Goal: Register for event/course

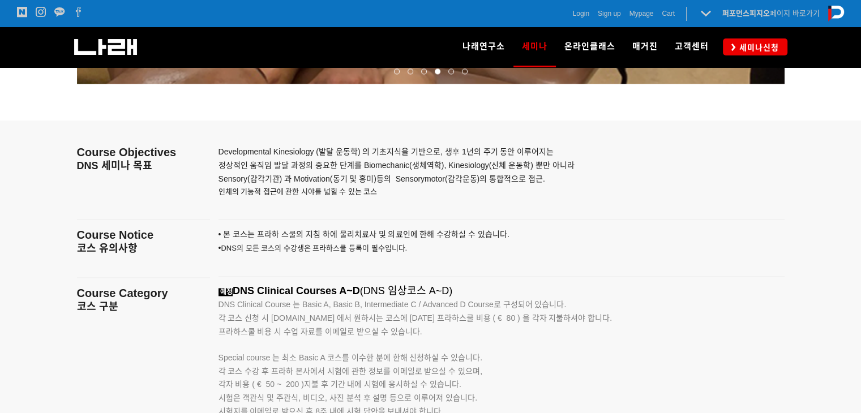
scroll to position [1698, 0]
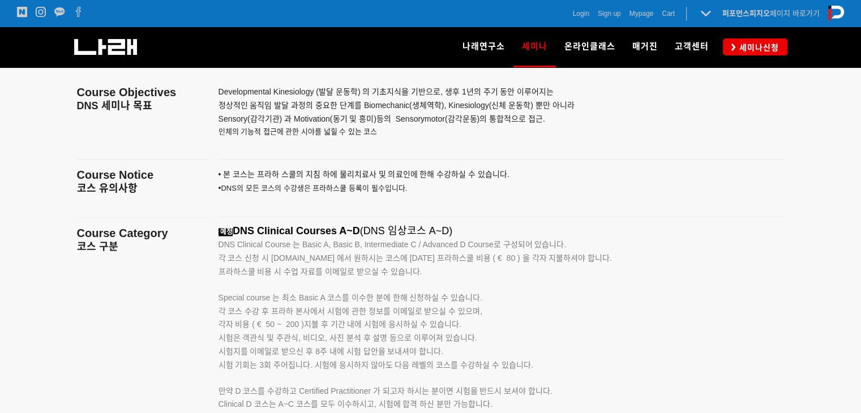
drag, startPoint x: 305, startPoint y: 242, endPoint x: 448, endPoint y: 276, distance: 147.3
click at [448, 276] on div "예정 DNS Clinical Courses A~D (DNS 임상코스 A~D) DNS Clinical Course 는 Basic A, Basic…" at bounding box center [488, 391] width 538 height 332
click at [448, 276] on p "각 코스 신청 시 www.rehabps.com 에서 원하시는 코스에 대한 프라하스쿨 비용 ( € 80 ) 을 각자 지불하셔야 합니다. 프라하스…" at bounding box center [488, 265] width 538 height 27
drag, startPoint x: 434, startPoint y: 272, endPoint x: 263, endPoint y: 241, distance: 173.8
click at [263, 241] on div "예정 DNS Clinical Courses A~D (DNS 임상코스 A~D) DNS Clinical Course 는 Basic A, Basic…" at bounding box center [488, 391] width 538 height 332
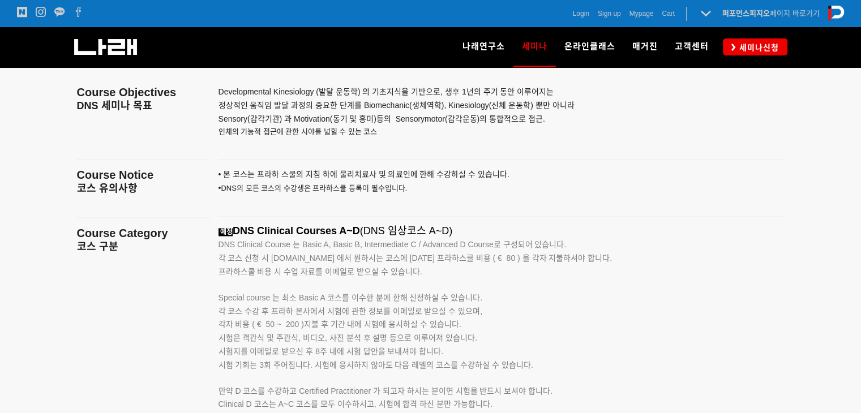
click at [383, 276] on p "각 코스 신청 시 www.rehabps.com 에서 원하시는 코스에 대한 프라하스쿨 비용 ( € 80 ) 을 각자 지불하셔야 합니다. 프라하스…" at bounding box center [488, 265] width 538 height 27
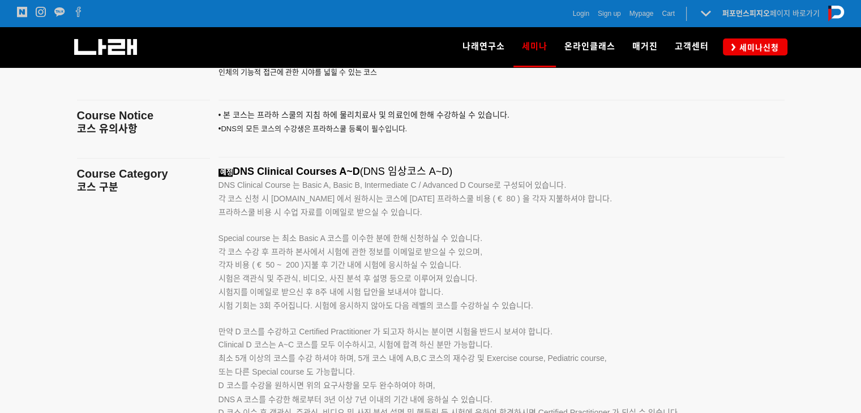
scroll to position [1812, 0]
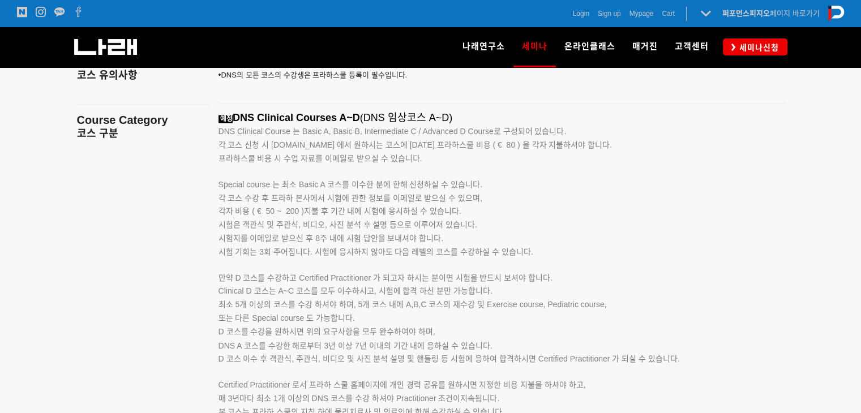
click at [815, 303] on div at bounding box center [430, 254] width 861 height 614
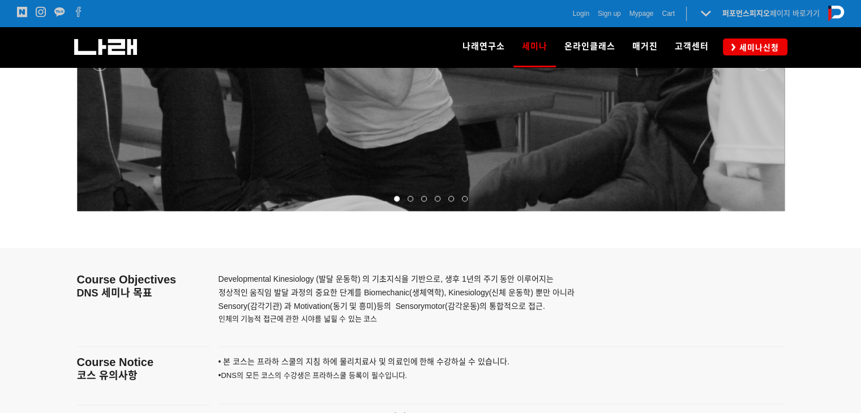
scroll to position [1529, 0]
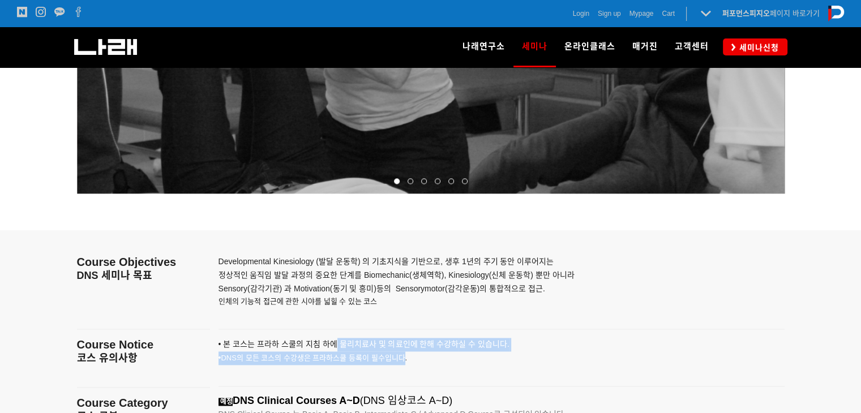
drag, startPoint x: 335, startPoint y: 341, endPoint x: 408, endPoint y: 352, distance: 73.2
click at [407, 352] on p "• 본 코스는 프라하 스쿨의 지침 하에 물리치료사 및 의료인에 한해 수강하 실 수 있습니다. • DNS의 모든 코스의 수강생은 프라하스쿨 등록…" at bounding box center [488, 358] width 538 height 40
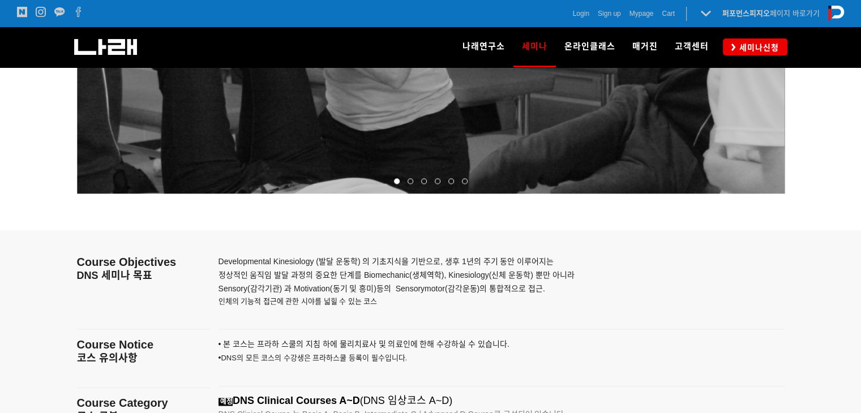
click at [427, 360] on p "• 본 코스는 프라하 스쿨의 지침 하에 물리치료사 및 의료인에 한해 수강하 실 수 있습니다. • DNS의 모든 코스의 수강생은 프라하스쿨 등록…" at bounding box center [488, 358] width 538 height 40
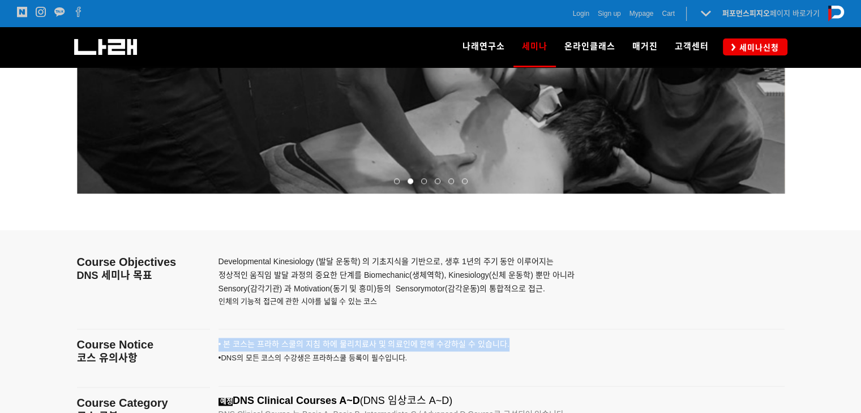
drag, startPoint x: 510, startPoint y: 335, endPoint x: 533, endPoint y: 348, distance: 25.8
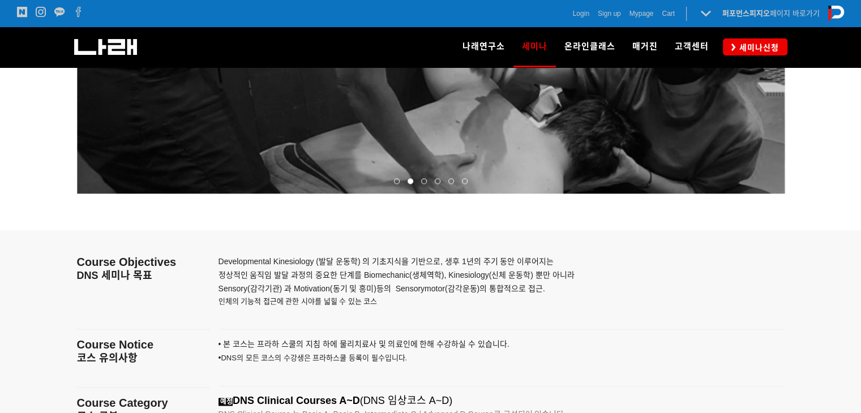
click at [530, 353] on p "• 본 코스는 프라하 스쿨의 지침 하에 물리치료사 및 의료인에 한해 수강하 실 수 있습니다. • DNS의 모든 코스의 수강생은 프라하스쿨 등록…" at bounding box center [488, 358] width 538 height 40
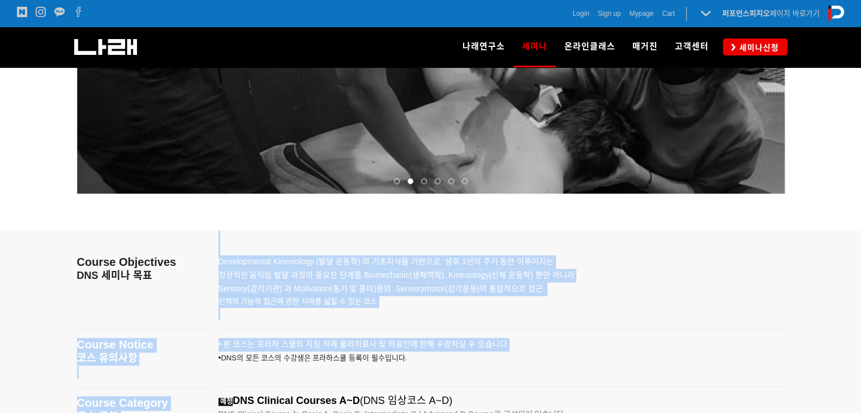
drag, startPoint x: 525, startPoint y: 344, endPoint x: 161, endPoint y: 325, distance: 364.0
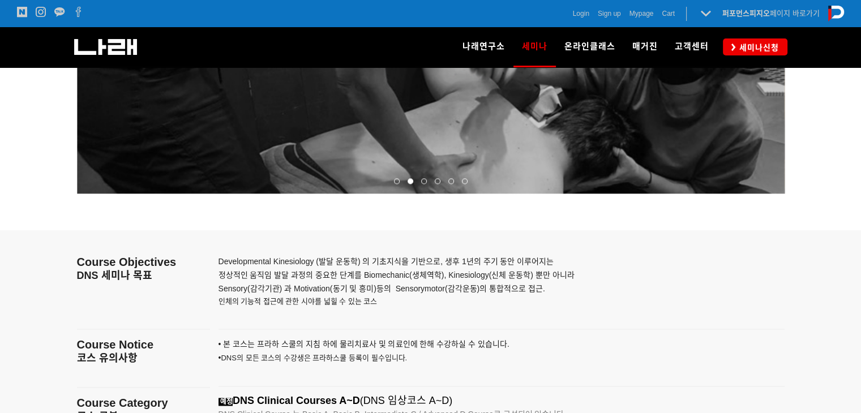
click at [448, 374] on p "• 본 코스는 프라하 스쿨의 지침 하에 물리치료사 및 의료인에 한해 수강하 실 수 있습니다. • DNS의 모든 코스의 수강생은 프라하스쿨 등록…" at bounding box center [488, 358] width 538 height 40
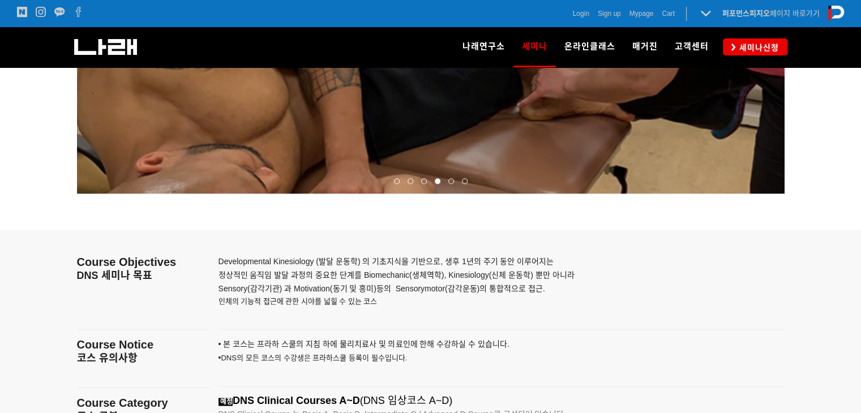
click at [647, 275] on p "Developmental Kinesiology (발달 운동학) 의 기초지식을 기반으로, 생후 1년의 주기 동안 이루어지는 정상적인 움직임 발달…" at bounding box center [488, 275] width 538 height 40
click at [752, 44] on span "세미나신청" at bounding box center [757, 47] width 43 height 11
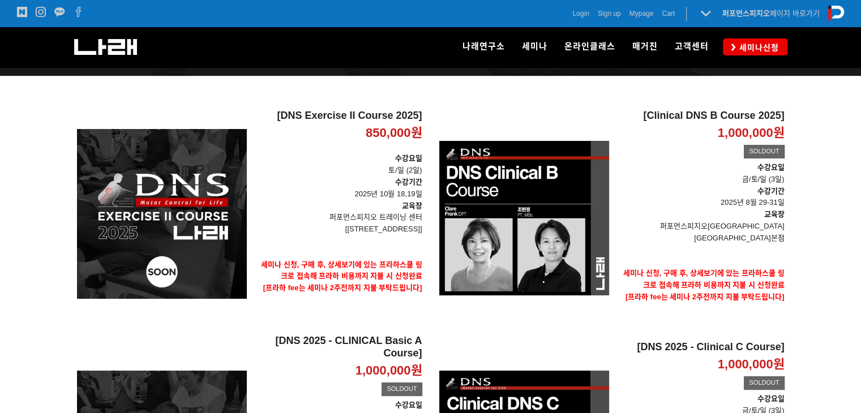
scroll to position [340, 0]
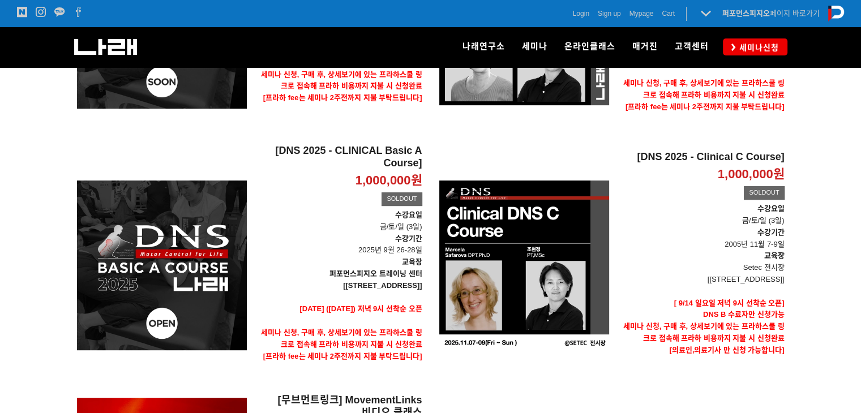
click at [518, 395] on div "[DNS Exercise II Course 2025] 850,000원 TIME SALE [DNS Exercise II Course 2025] …" at bounding box center [431, 213] width 725 height 586
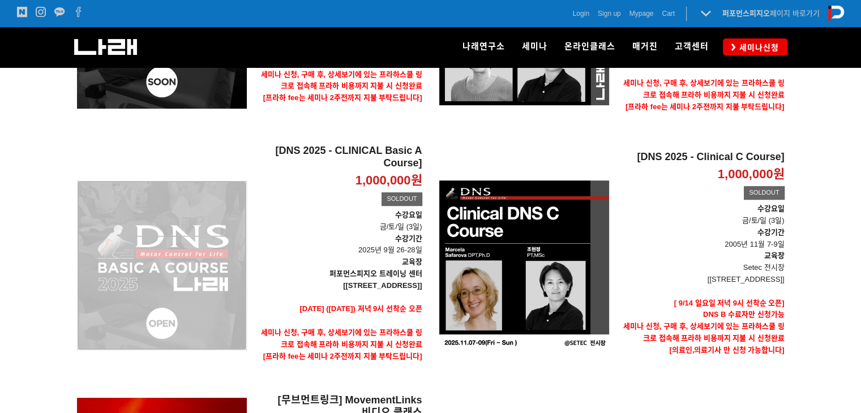
click at [193, 285] on div "[DNS 2025 - CLINICAL Basic A Course] 1,000,000원 TIME SALE SOLDOUT" at bounding box center [162, 265] width 170 height 241
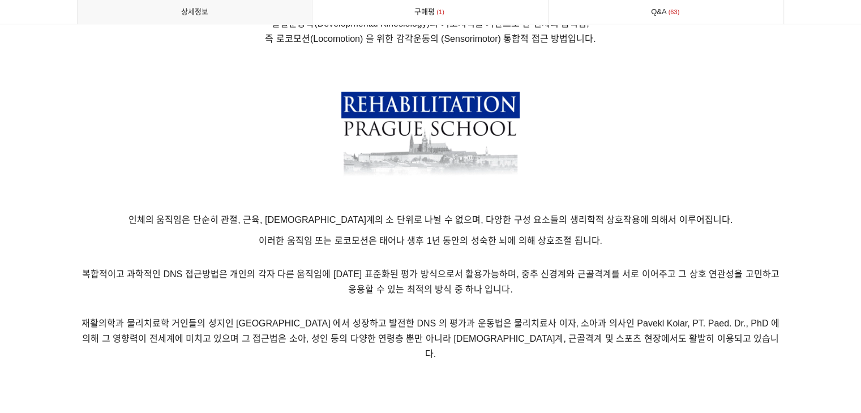
scroll to position [736, 0]
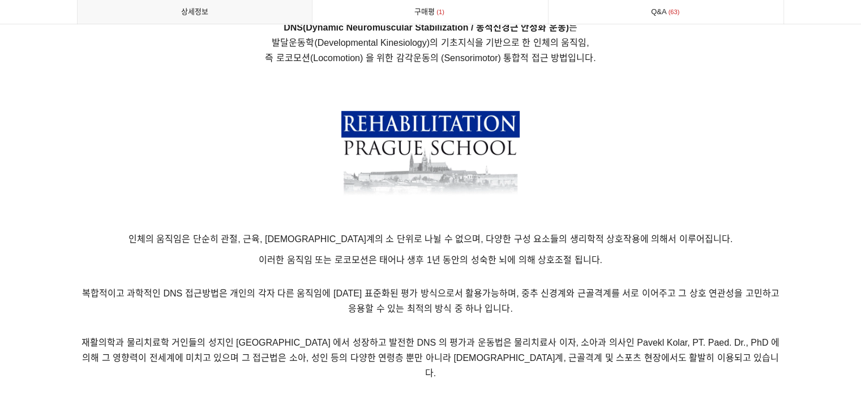
drag, startPoint x: 313, startPoint y: 235, endPoint x: 618, endPoint y: 263, distance: 306.5
click at [618, 263] on p "이러한 움직임 또는 로코모션은 태어나 생후 1년 동안의 성숙한 뇌에 의해 상호조절 됩니다." at bounding box center [431, 260] width 708 height 15
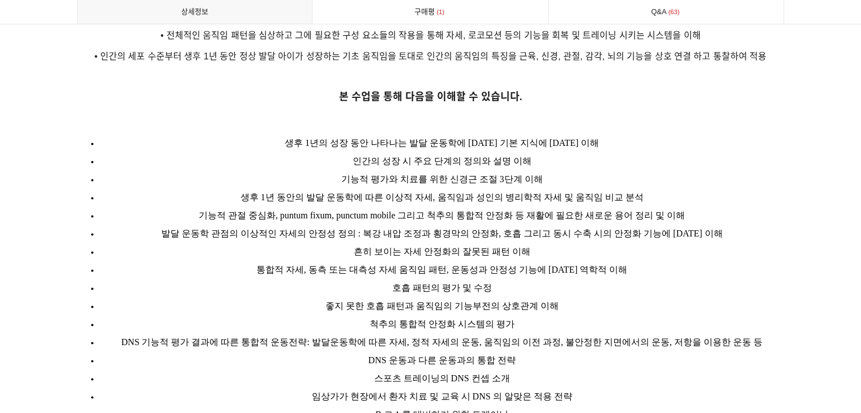
scroll to position [1472, 0]
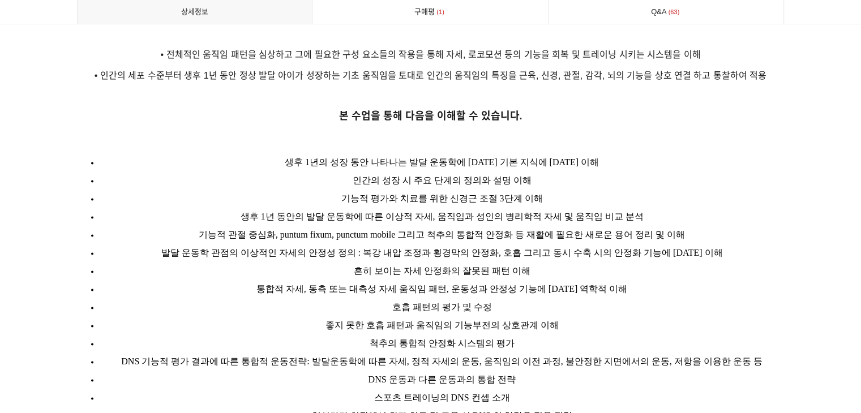
drag, startPoint x: 365, startPoint y: 215, endPoint x: 566, endPoint y: 251, distance: 204.3
click at [566, 251] on ul "생후 1년의 성장 동안 나타나는 발달 운동학에 [DATE] 기본 지식에 [DATE] 이해 인간의 성장 시 주요 단계의 정의와 설명 이해 기능적…" at bounding box center [431, 298] width 708 height 290
click at [566, 262] on li "흔히 보이는 자세 안정화의 잘못된 패턴 이해" at bounding box center [442, 271] width 685 height 18
drag, startPoint x: 493, startPoint y: 283, endPoint x: 283, endPoint y: 203, distance: 224.9
click at [283, 203] on ul "생후 1년의 성장 동안 나타나는 발달 운동학에 [DATE] 기본 지식에 [DATE] 이해 인간의 성장 시 주요 단계의 정의와 설명 이해 기능적…" at bounding box center [431, 298] width 708 height 290
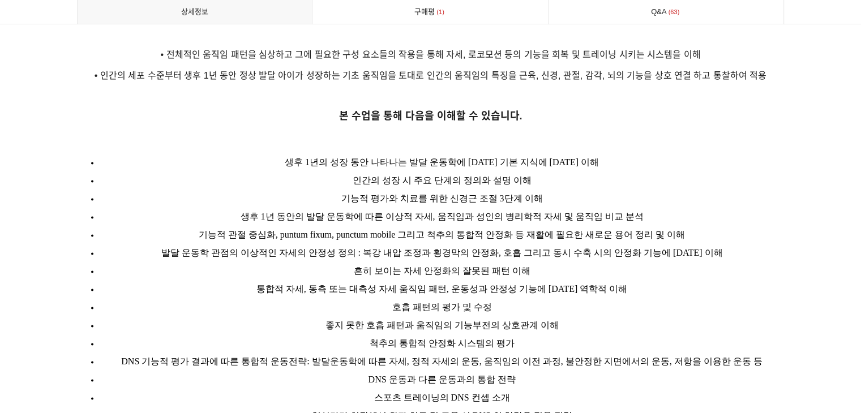
click at [384, 245] on li "발달 운동학 관점의 이상적인 자세의 안정성 정의 : 복강 내압 조정과 횡경막의 안정화, 호흡 그리고 동시 수축 시의 안정화 기능에 [DATE]…" at bounding box center [442, 253] width 685 height 18
click at [441, 302] on span "호흡 패턴의 평가 및 수정" at bounding box center [442, 307] width 100 height 10
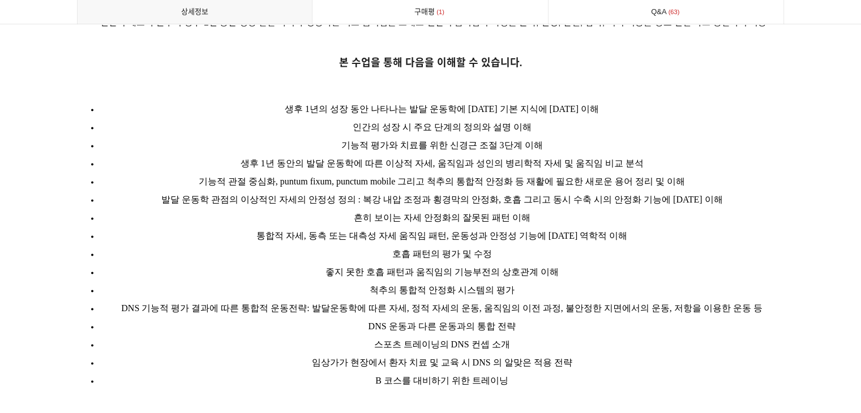
scroll to position [1642, 0]
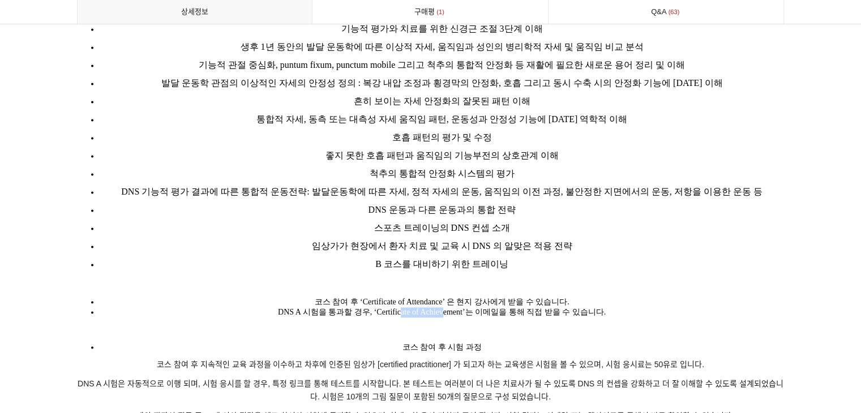
drag, startPoint x: 401, startPoint y: 299, endPoint x: 457, endPoint y: 305, distance: 57.0
click at [450, 308] on span "DNS A 시험을 통과할 경우, ‘Certificate of Achievement’는 이메일을 통해 직접 받을 수 있습니다." at bounding box center [442, 312] width 328 height 8
click at [400, 360] on span "코스 참여 후 지속적인 교육 과정을 이수하고 차후에 인증된 임상가 [certified practitioner] 가 되고자 하는 교육생은 시험을…" at bounding box center [430, 364] width 547 height 9
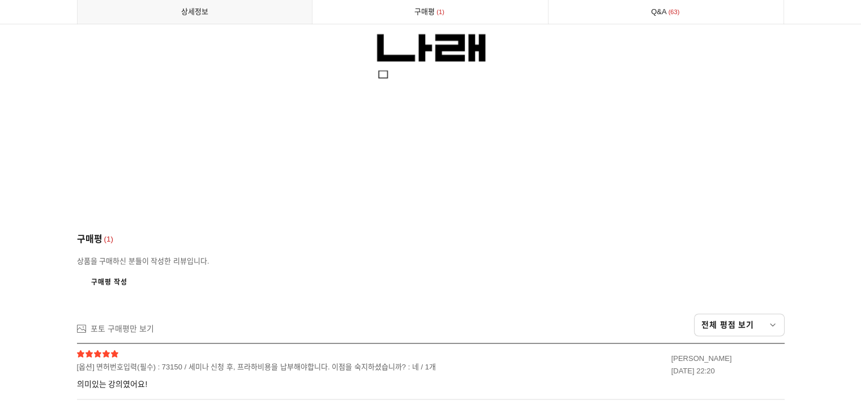
scroll to position [6114, 0]
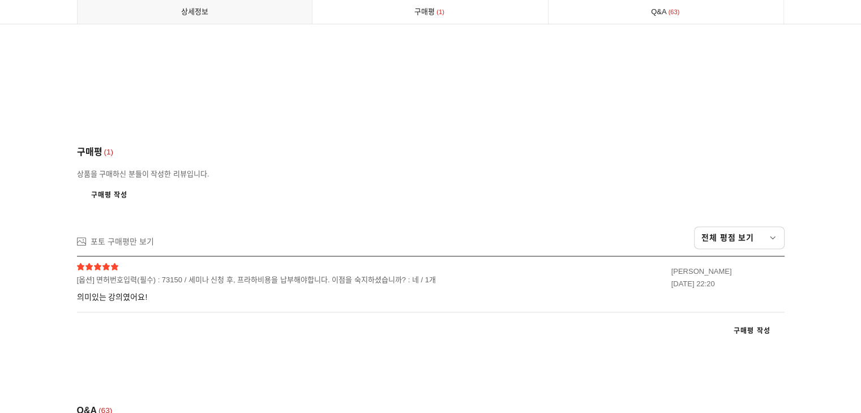
drag, startPoint x: 531, startPoint y: 382, endPoint x: 474, endPoint y: 378, distance: 57.3
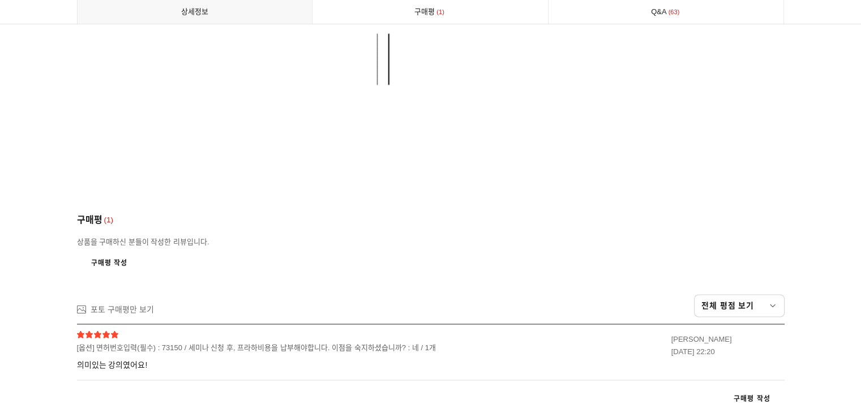
scroll to position [5945, 0]
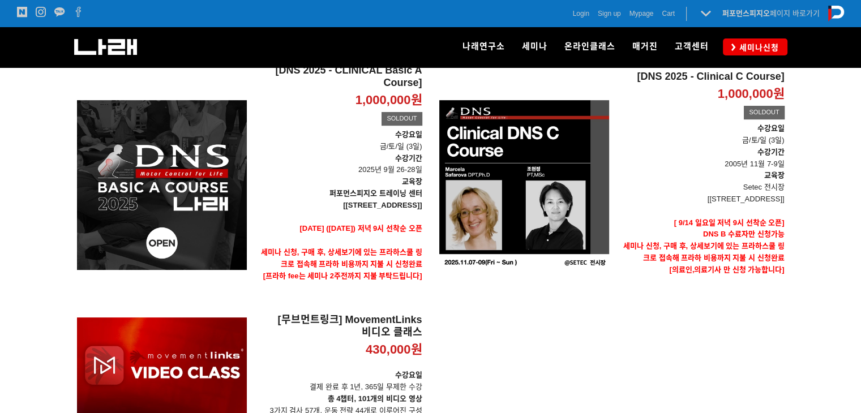
scroll to position [464, 0]
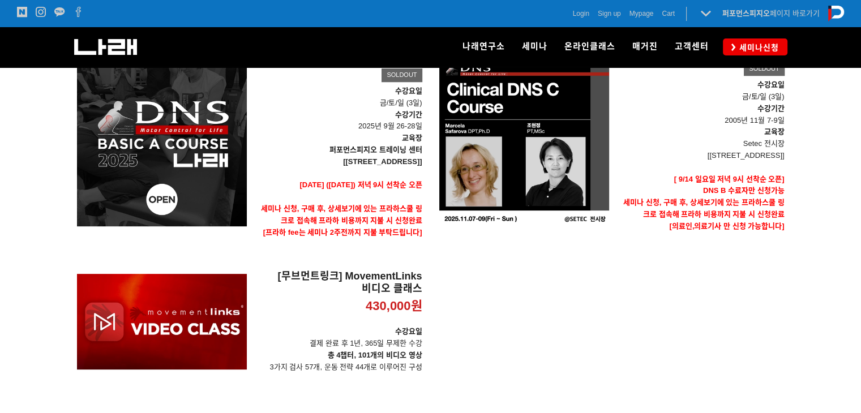
click at [0, 287] on div at bounding box center [430, 89] width 861 height 654
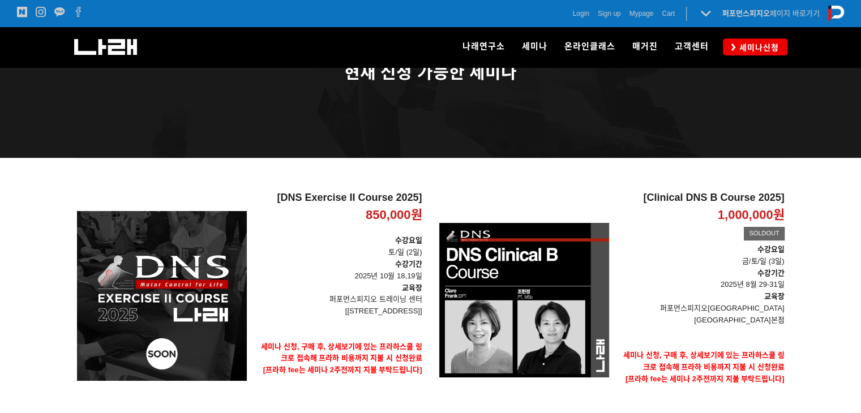
scroll to position [11, 0]
